Goal: Task Accomplishment & Management: Use online tool/utility

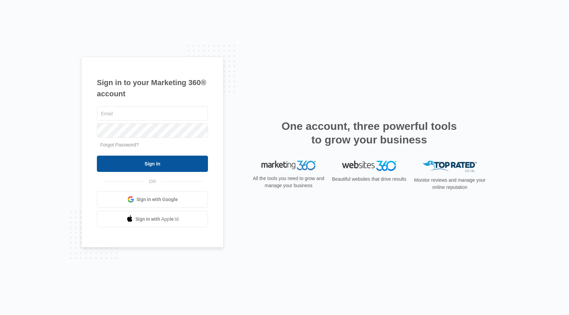
type input "[EMAIL_ADDRESS][DOMAIN_NAME]"
click at [111, 163] on input "Sign In" at bounding box center [152, 163] width 111 height 16
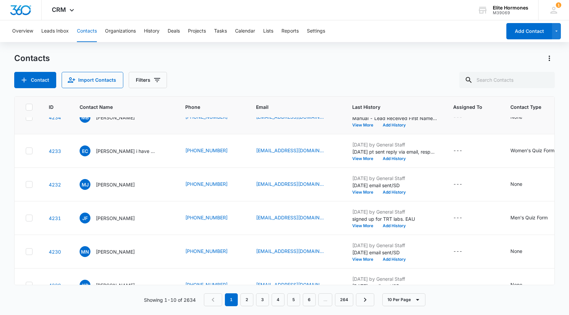
scroll to position [173, 0]
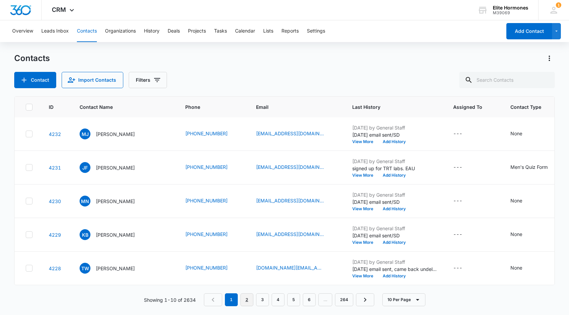
click at [246, 299] on link "2" at bounding box center [246, 299] width 13 height 13
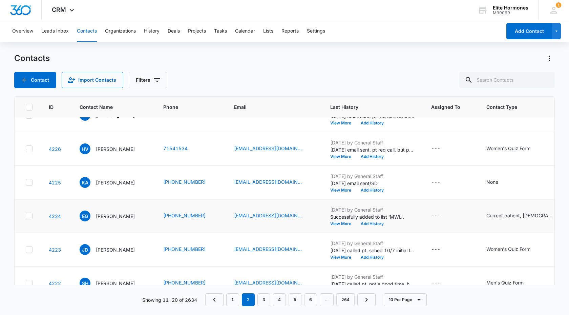
scroll to position [0, 0]
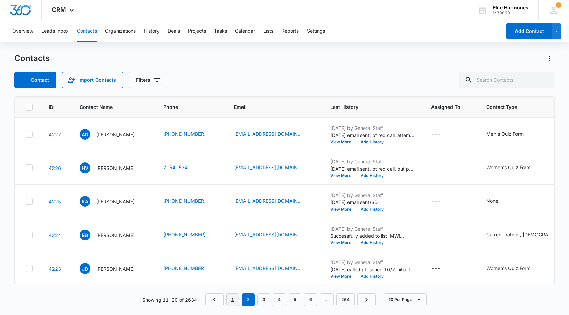
click at [233, 299] on link "1" at bounding box center [232, 299] width 13 height 13
